Goal: Information Seeking & Learning: Learn about a topic

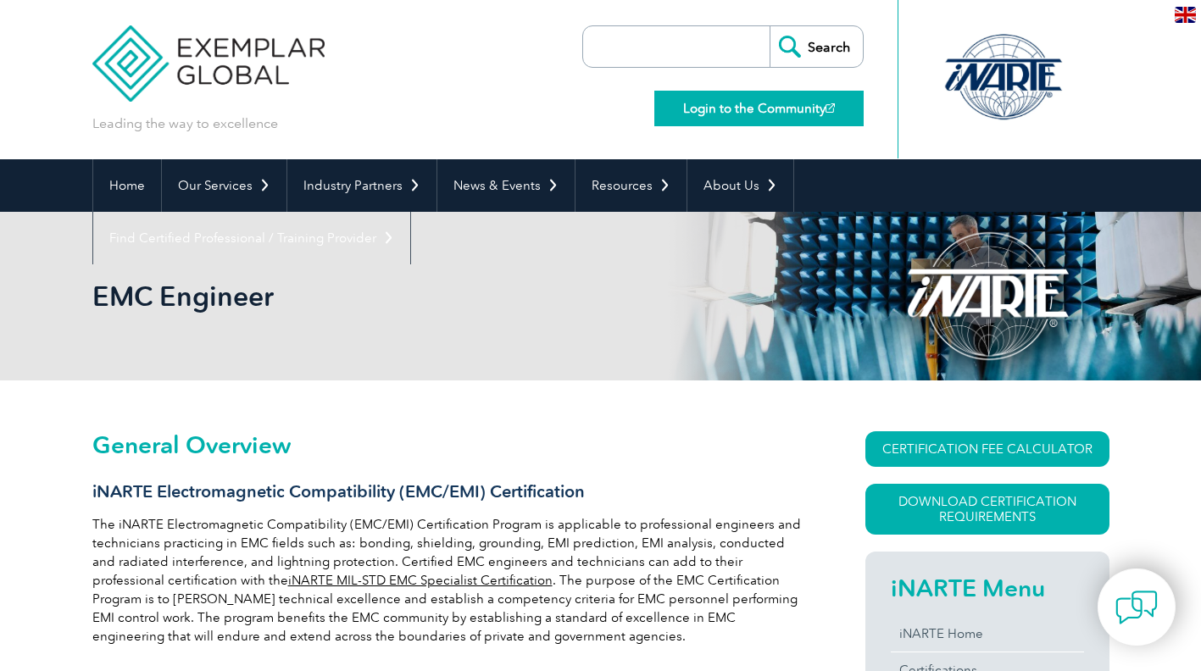
click at [733, 102] on link "Login to the Community" at bounding box center [758, 109] width 209 height 36
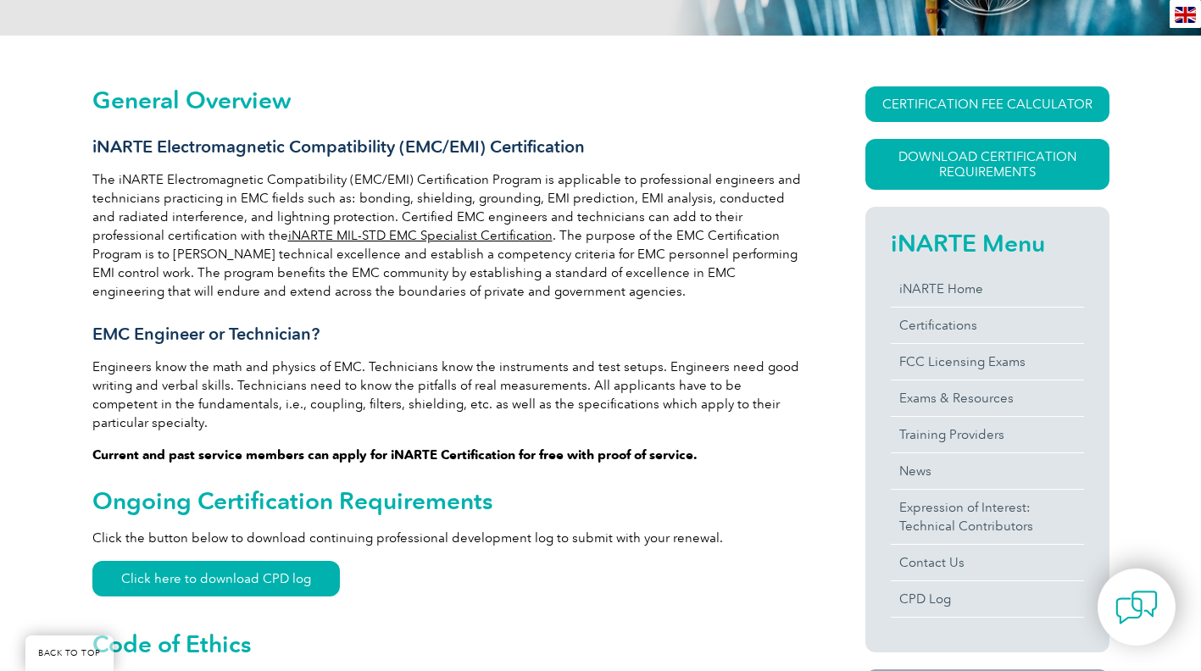
scroll to position [360, 0]
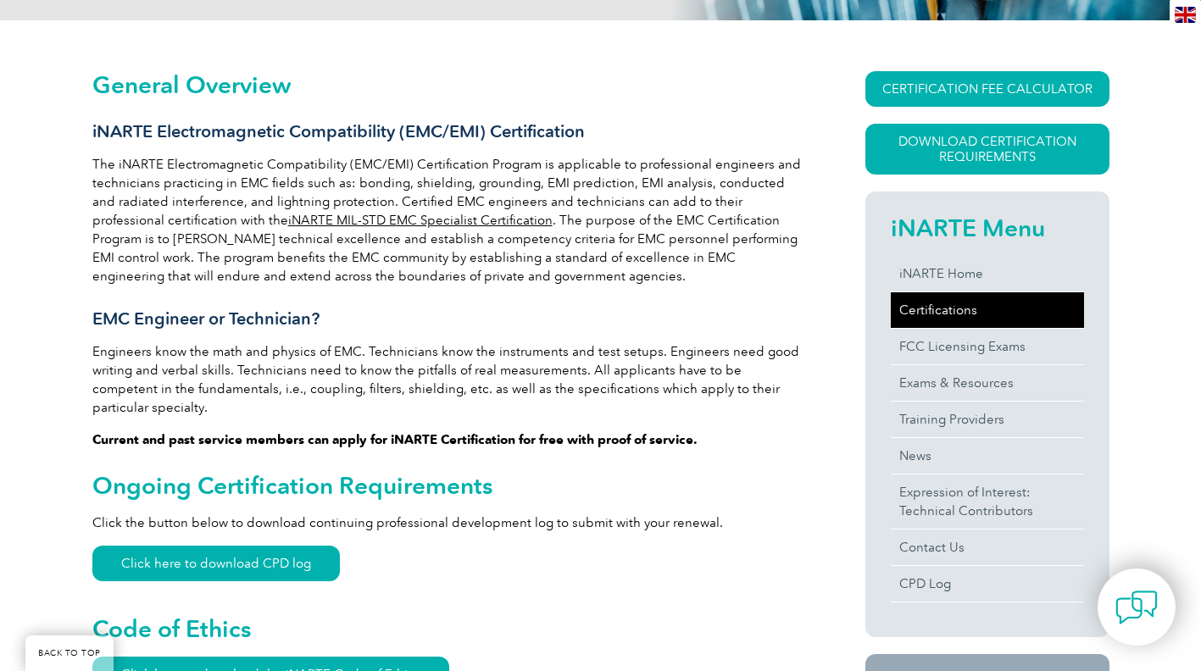
click at [973, 319] on link "Certifications" at bounding box center [986, 310] width 193 height 36
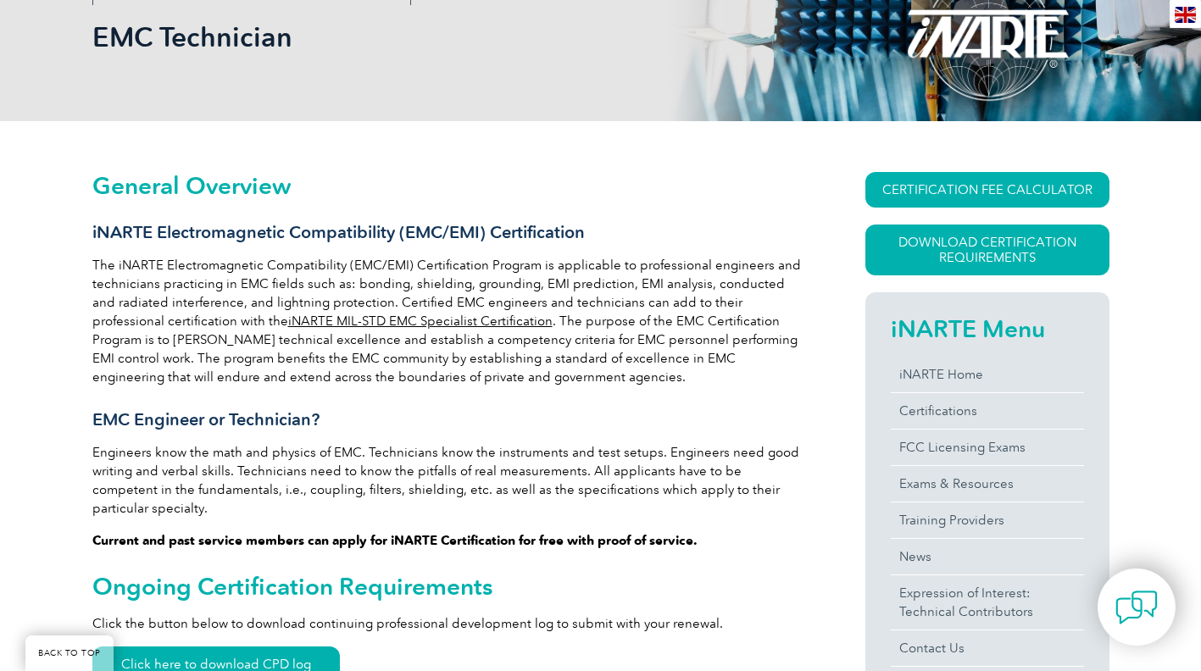
scroll to position [236, 0]
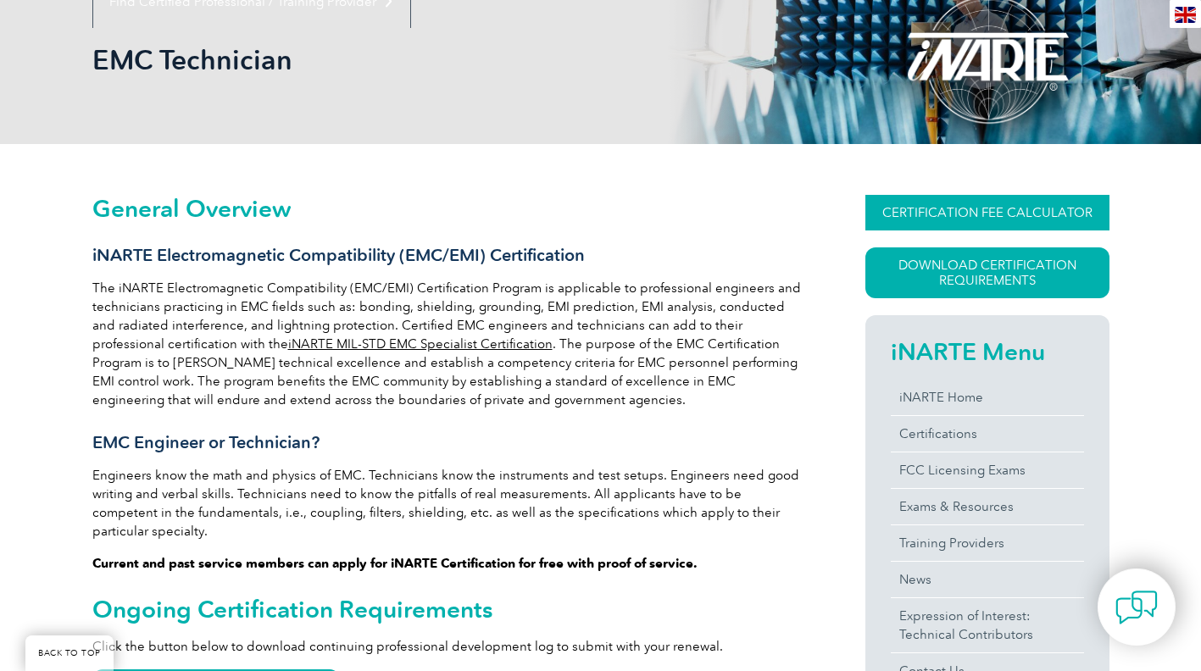
click at [923, 217] on link "CERTIFICATION FEE CALCULATOR" at bounding box center [987, 213] width 244 height 36
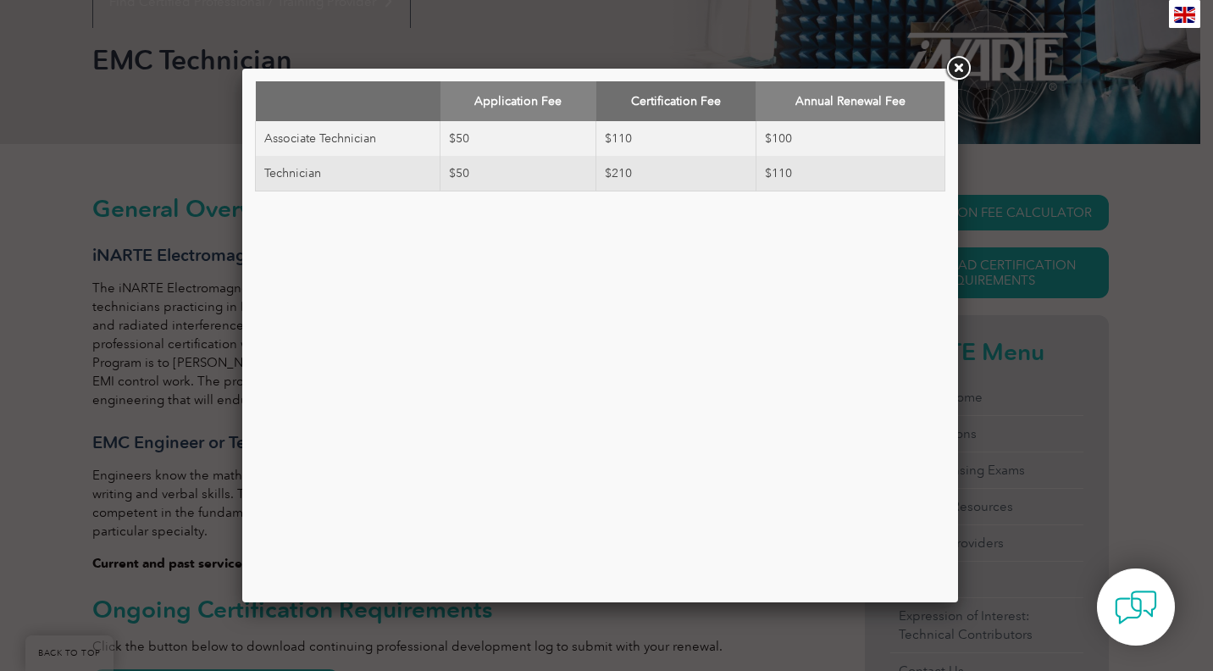
click at [1119, 328] on div "Application Fee Certification Fee Annual Renewal Fee Associate Technician $50 $…" at bounding box center [606, 335] width 1213 height 671
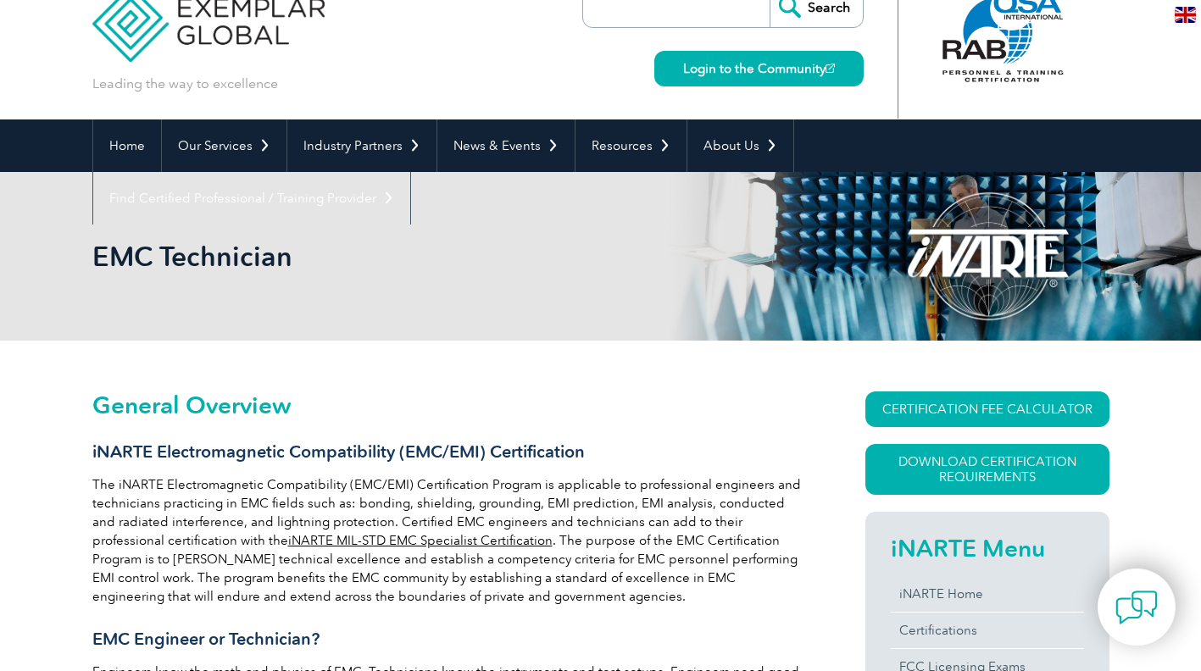
scroll to position [3, 0]
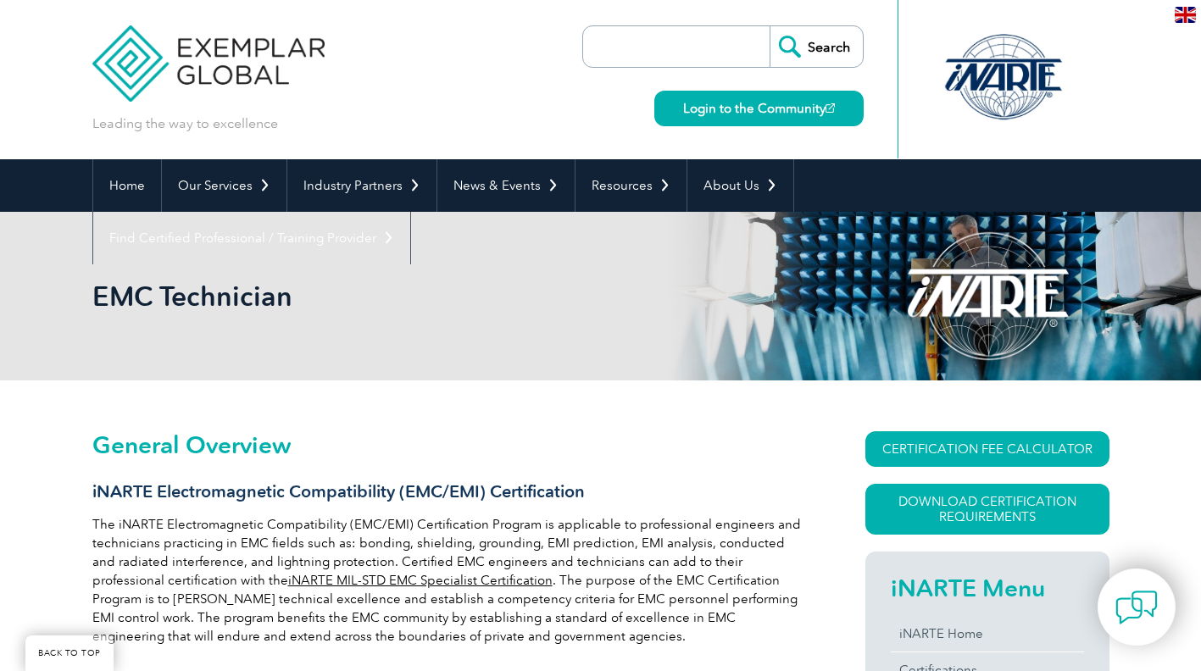
scroll to position [173, 0]
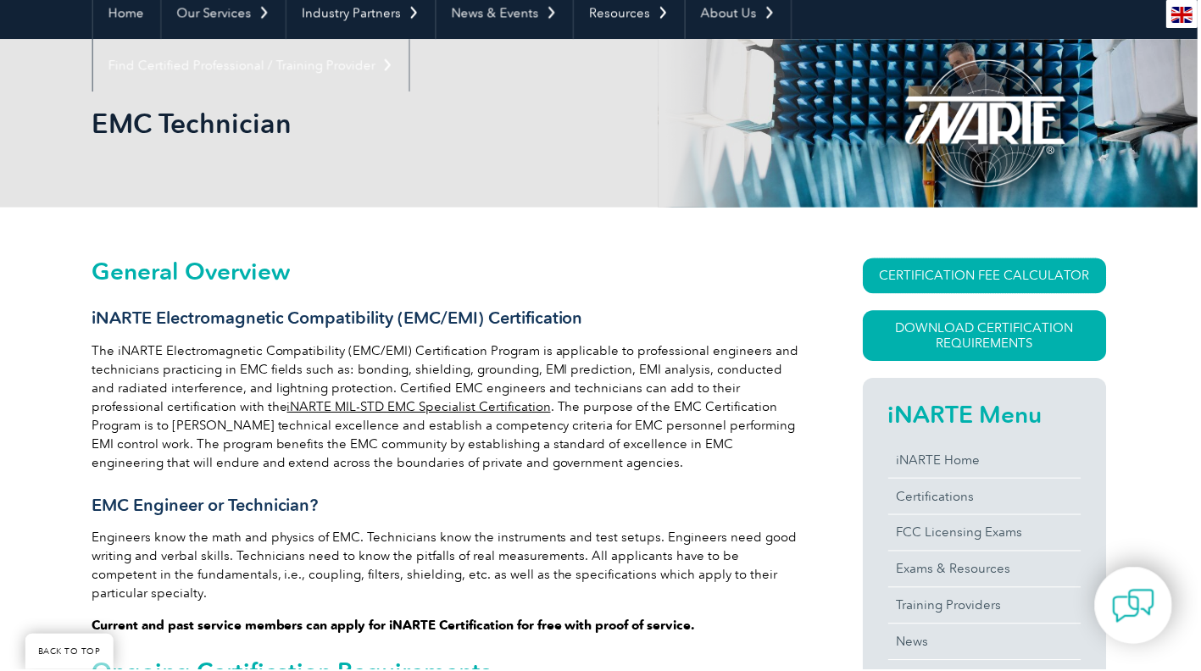
click at [990, 272] on link "CERTIFICATION FEE CALCULATOR" at bounding box center [987, 276] width 244 height 36
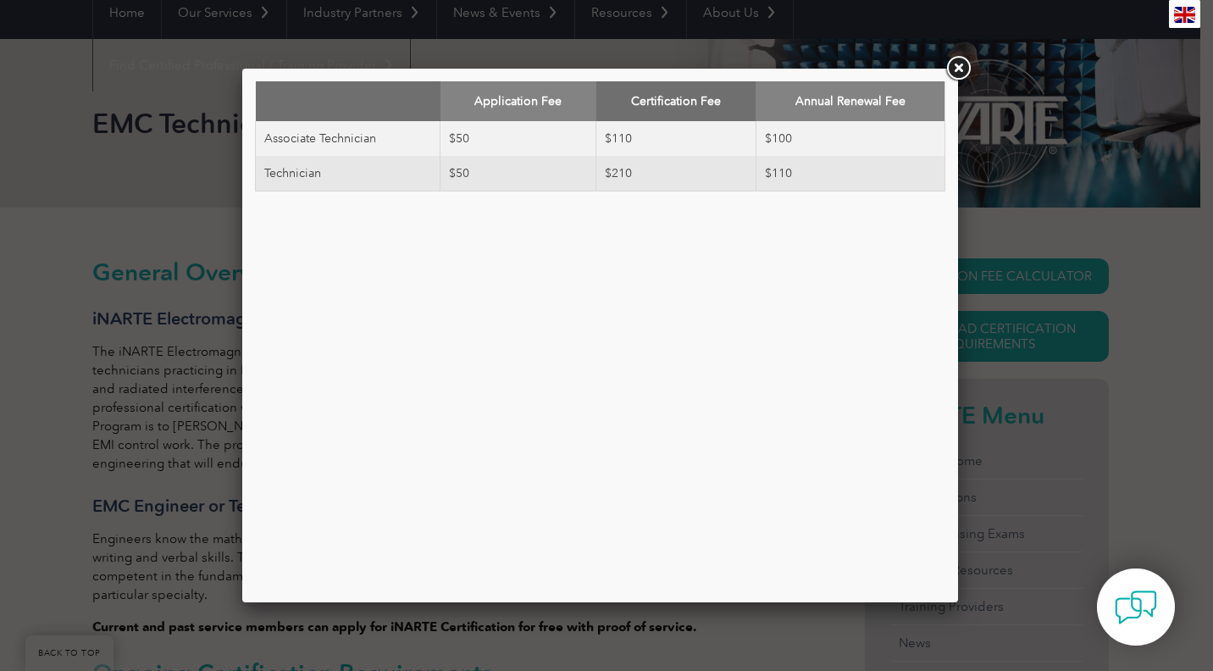
click at [947, 71] on link at bounding box center [958, 68] width 31 height 31
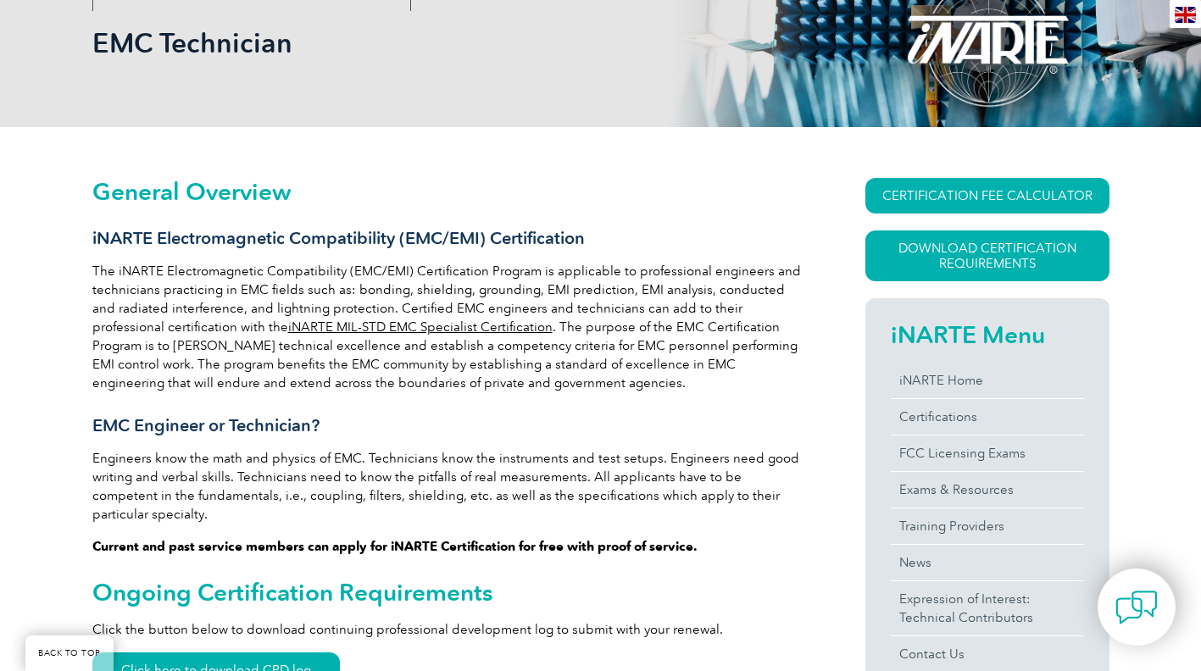
scroll to position [254, 0]
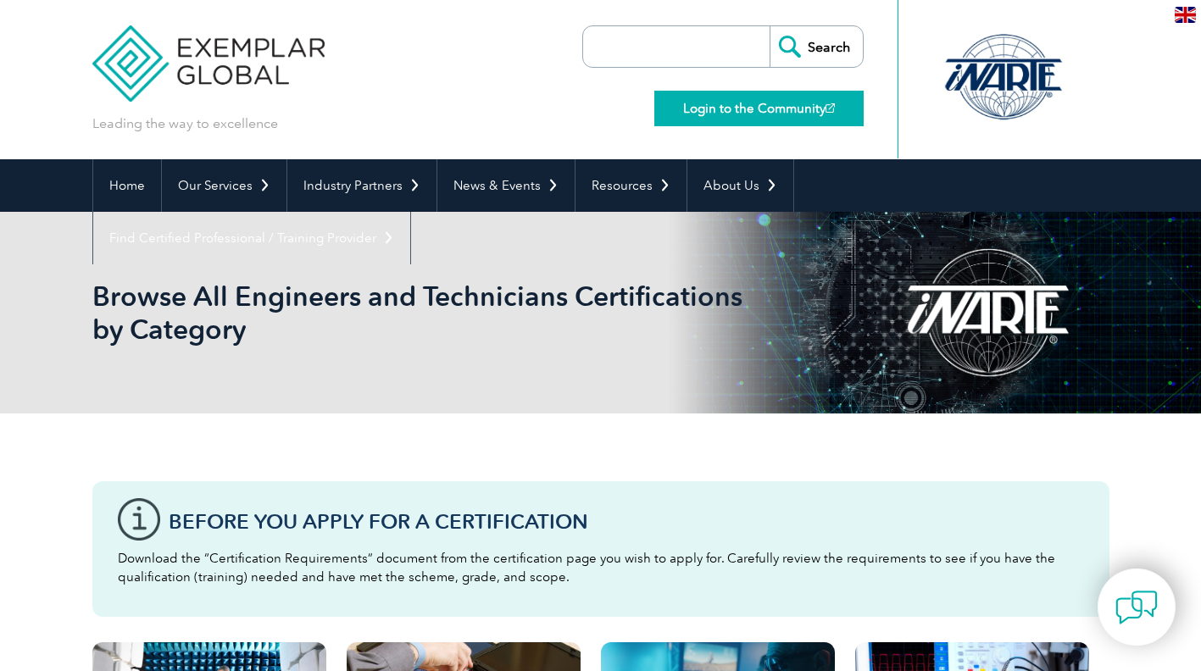
click at [751, 100] on link "Login to the Community" at bounding box center [758, 109] width 209 height 36
